Goal: Navigation & Orientation: Find specific page/section

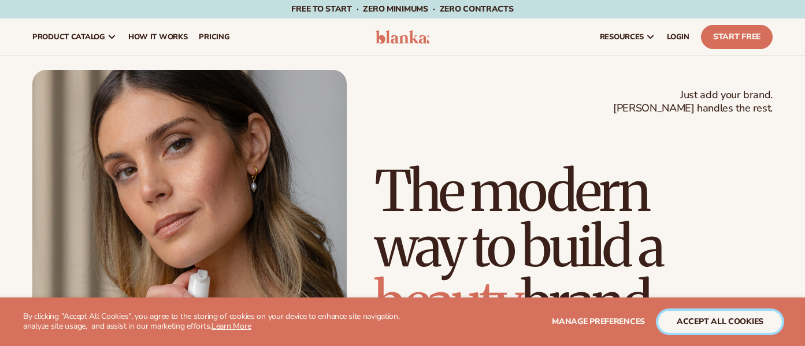
click at [690, 315] on button "accept all cookies" at bounding box center [720, 322] width 124 height 22
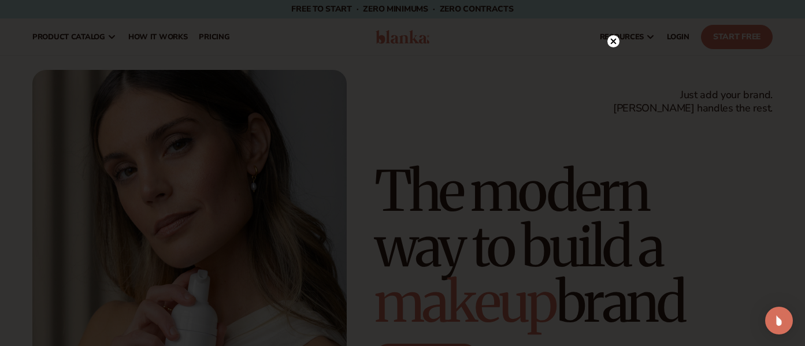
click at [613, 39] on circle at bounding box center [613, 41] width 12 height 12
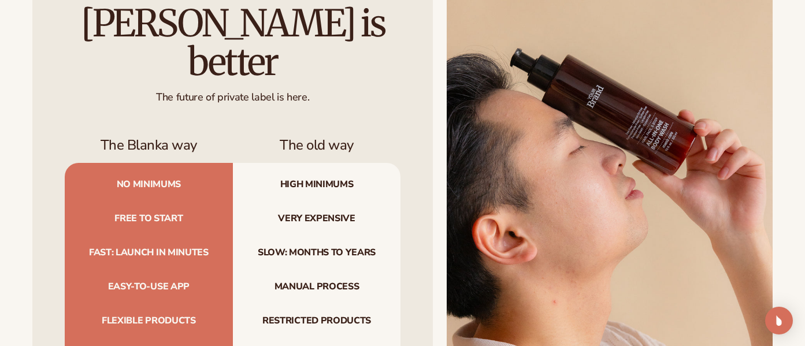
scroll to position [3522, 0]
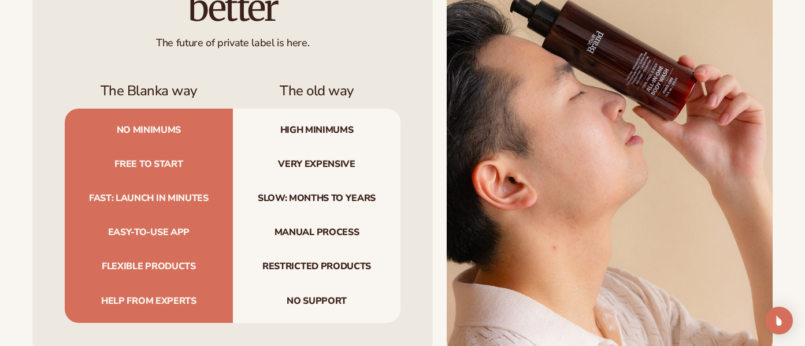
click at [785, 252] on div "[PERSON_NAME] is better The future of private label is here. The Blanka way The…" at bounding box center [402, 136] width 805 height 438
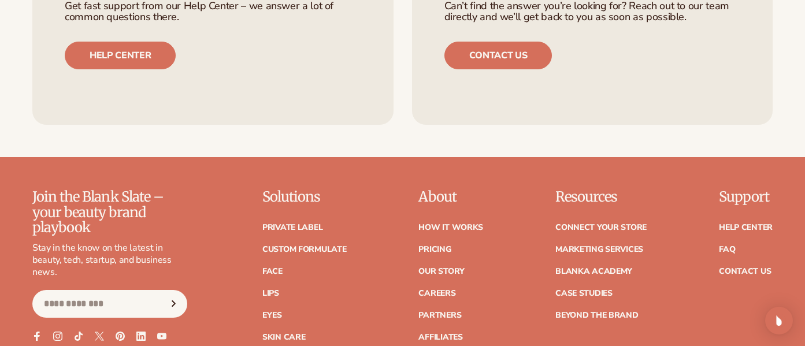
scroll to position [4475, 0]
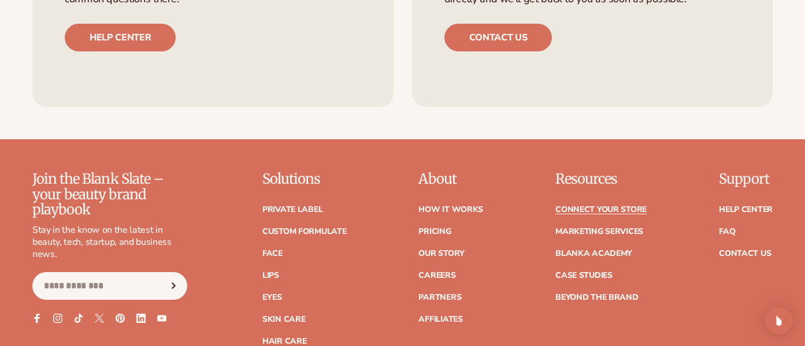
click at [641, 206] on link "Connect your store" at bounding box center [600, 210] width 91 height 8
